Goal: Unclear

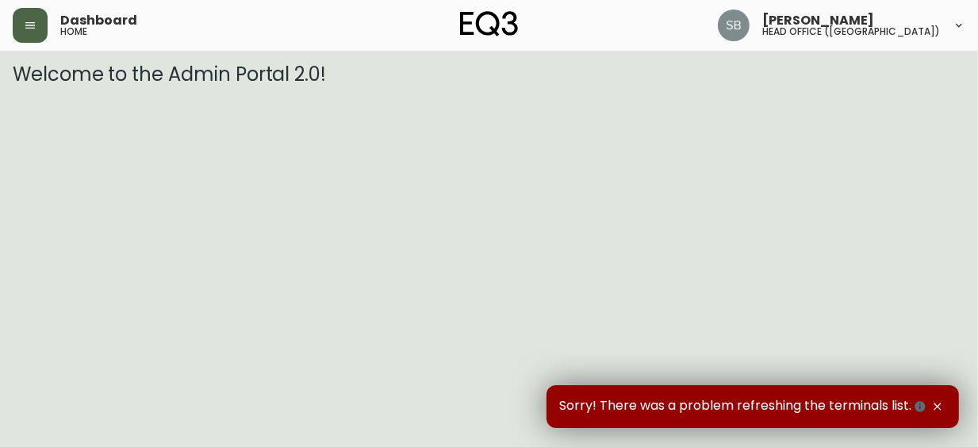
click at [33, 29] on icon "button" at bounding box center [30, 25] width 13 height 13
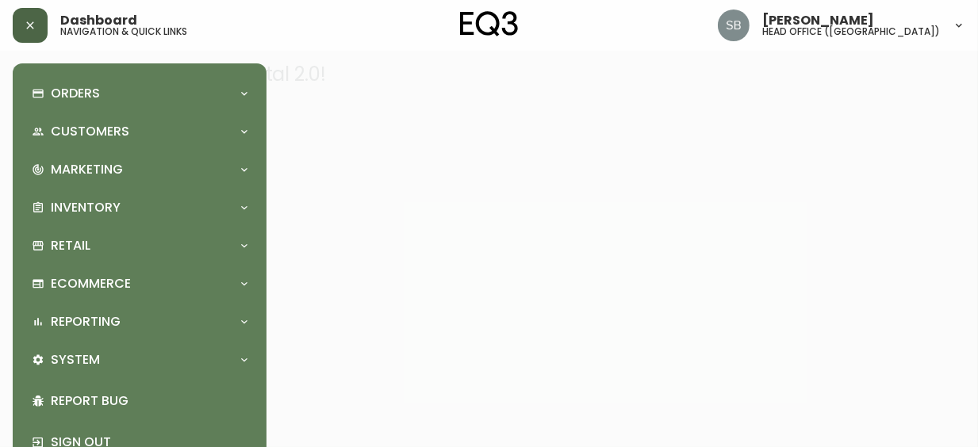
click at [27, 25] on icon "button" at bounding box center [30, 25] width 13 height 13
